Goal: Information Seeking & Learning: Learn about a topic

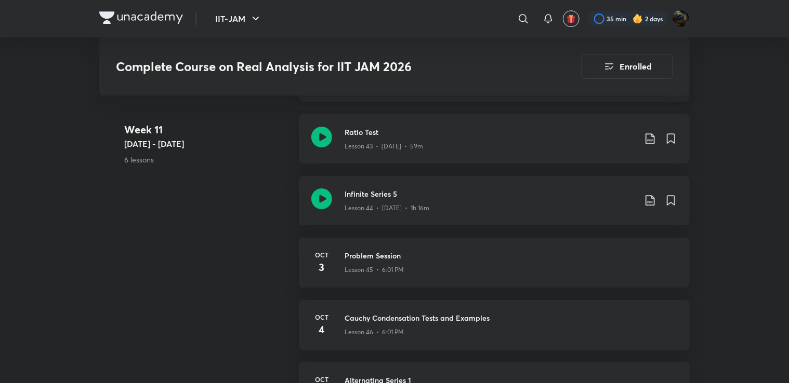
scroll to position [3707, 0]
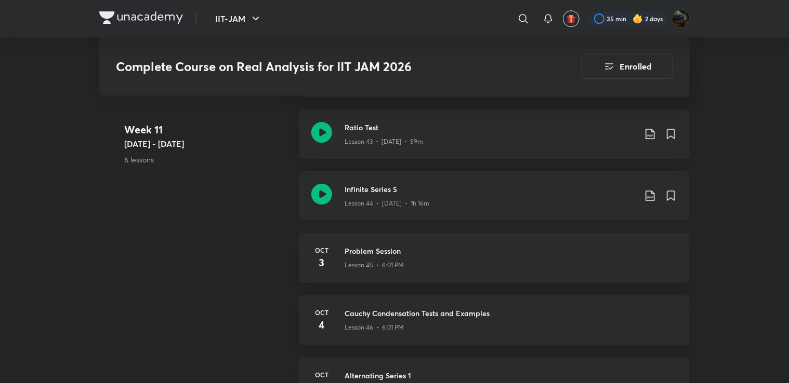
click at [651, 196] on icon at bounding box center [649, 196] width 9 height 10
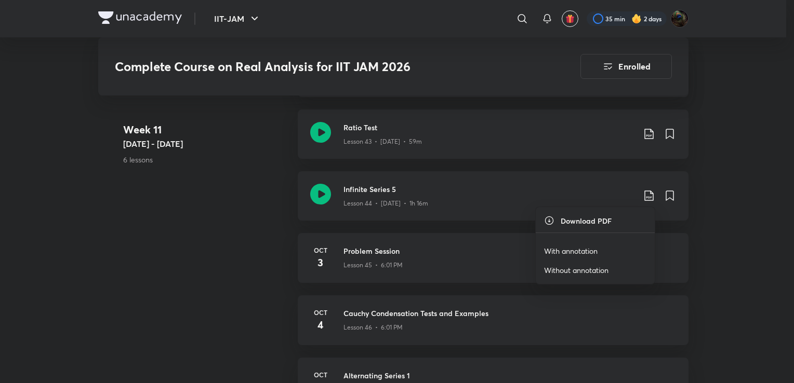
click at [589, 249] on p "With annotation" at bounding box center [571, 251] width 54 height 11
